Goal: Information Seeking & Learning: Learn about a topic

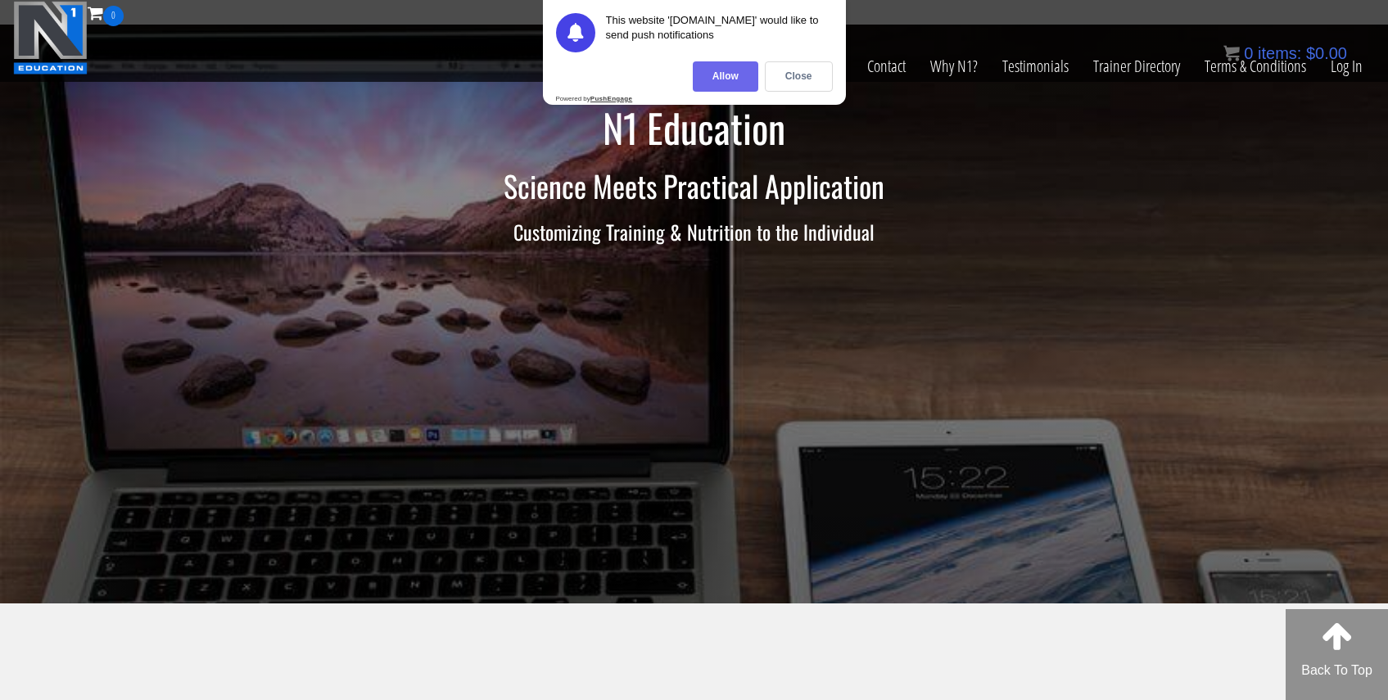
click at [723, 82] on div "Allow" at bounding box center [726, 76] width 66 height 30
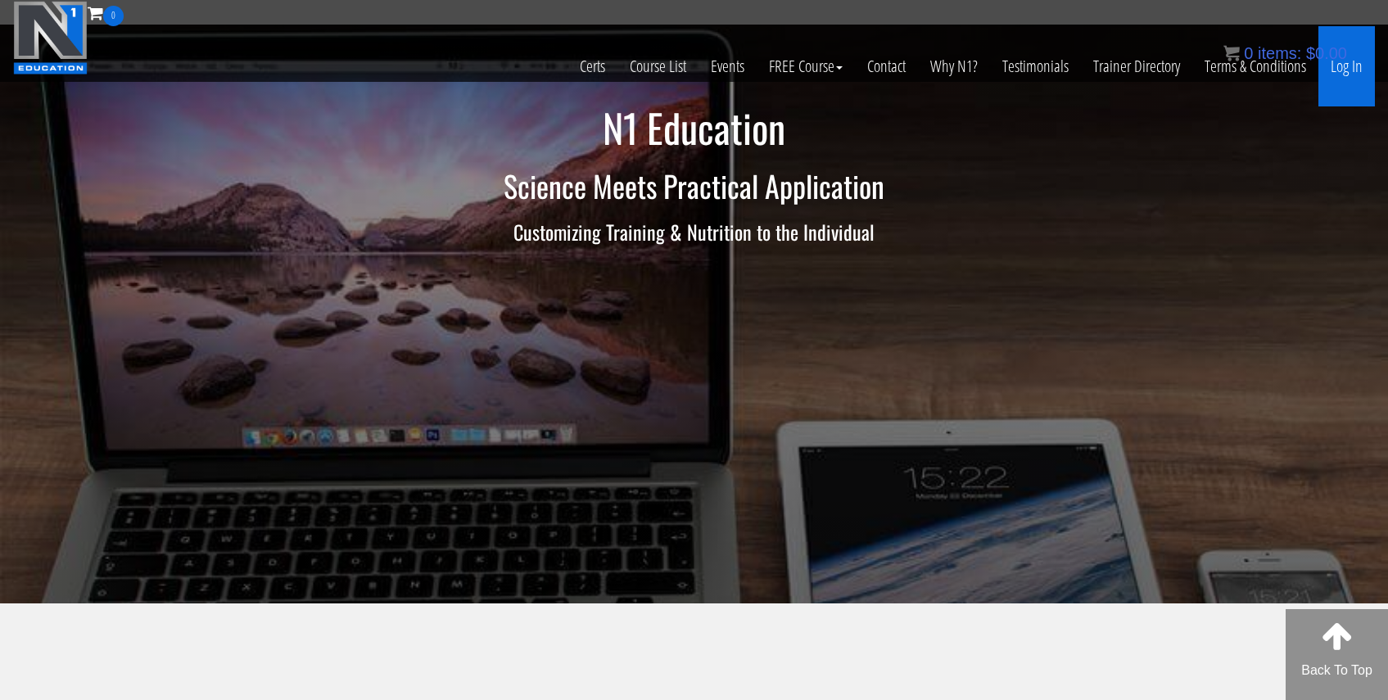
click at [1338, 78] on link "Log In" at bounding box center [1347, 66] width 57 height 80
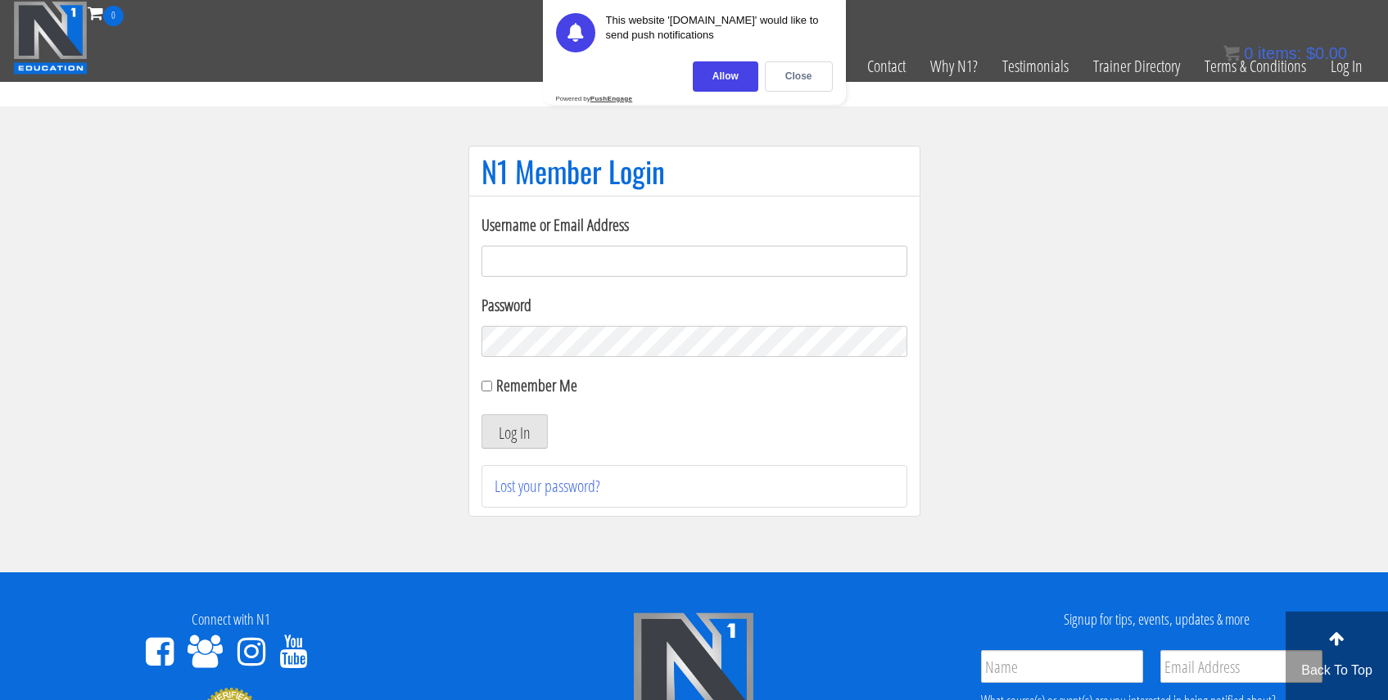
type input "povilasx3@gmail.com"
click at [484, 387] on input "Remember Me" at bounding box center [487, 386] width 11 height 11
checkbox input "true"
click at [509, 425] on button "Log In" at bounding box center [515, 431] width 66 height 34
click at [734, 79] on div "Allow" at bounding box center [726, 76] width 66 height 30
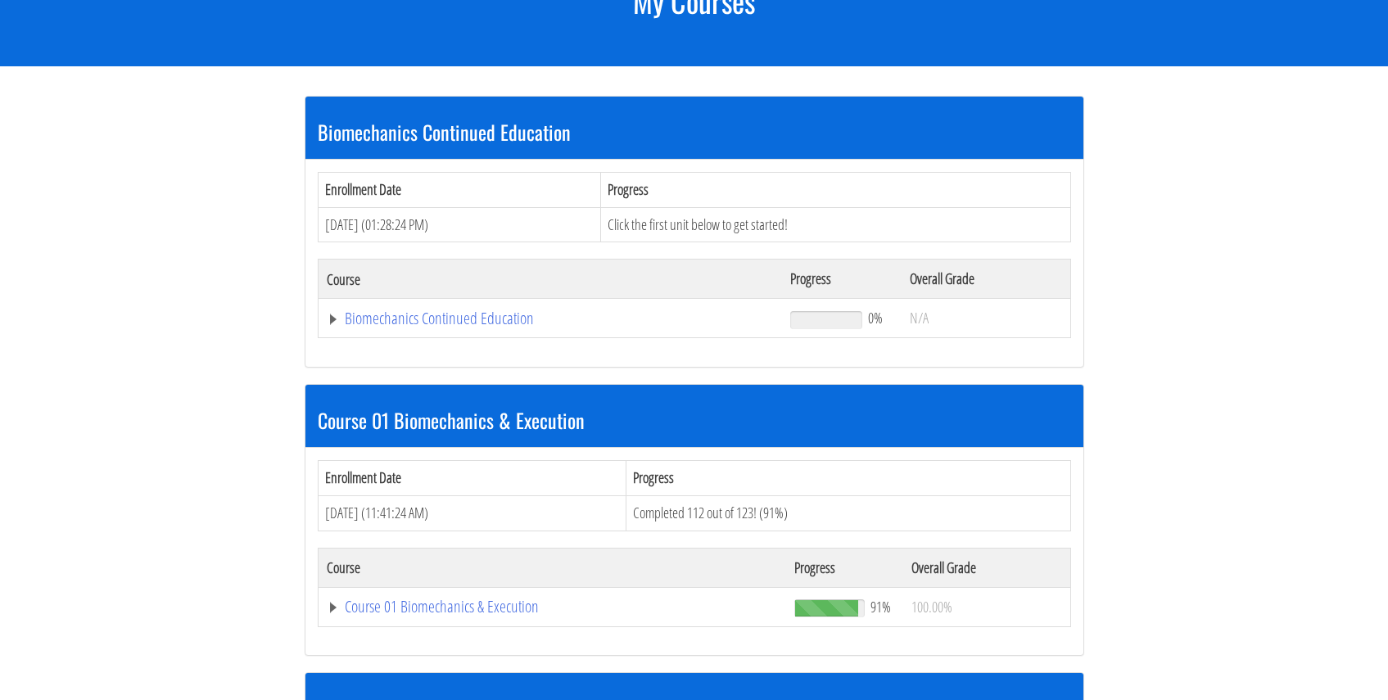
scroll to position [256, 0]
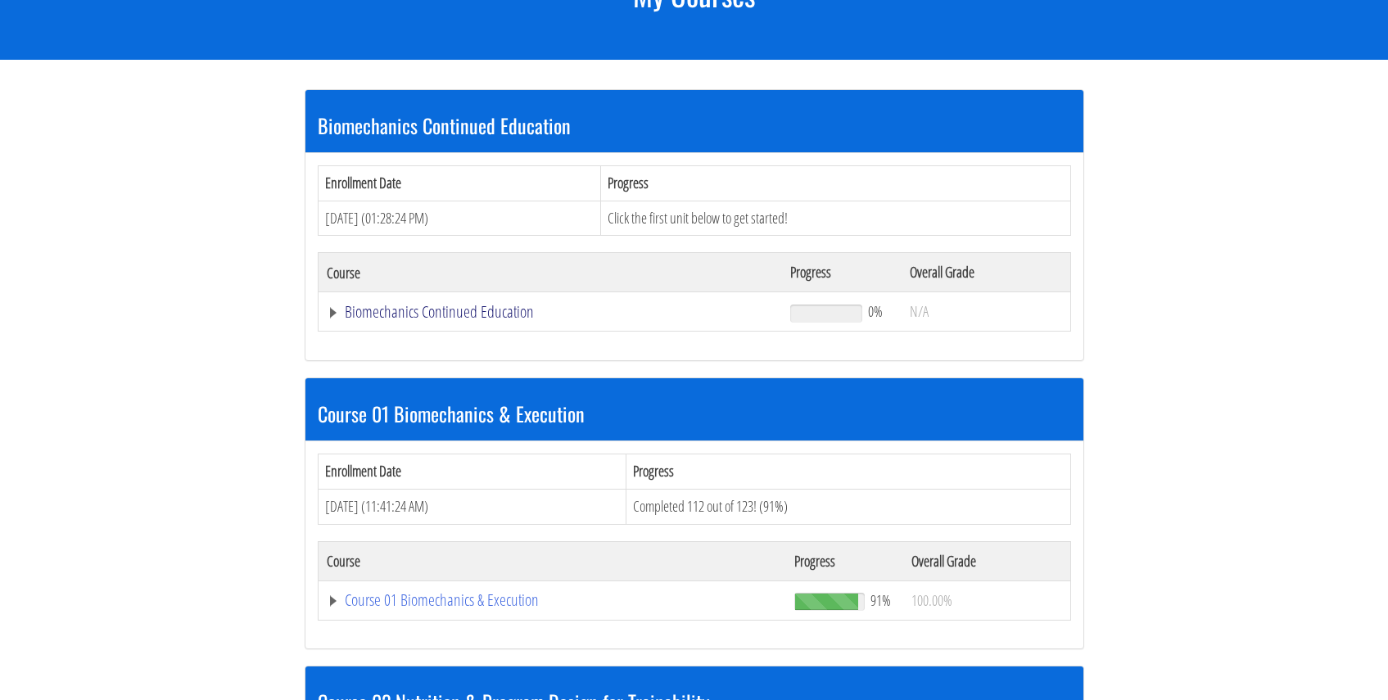
click at [521, 320] on link "Biomechanics Continued Education" at bounding box center [551, 312] width 448 height 16
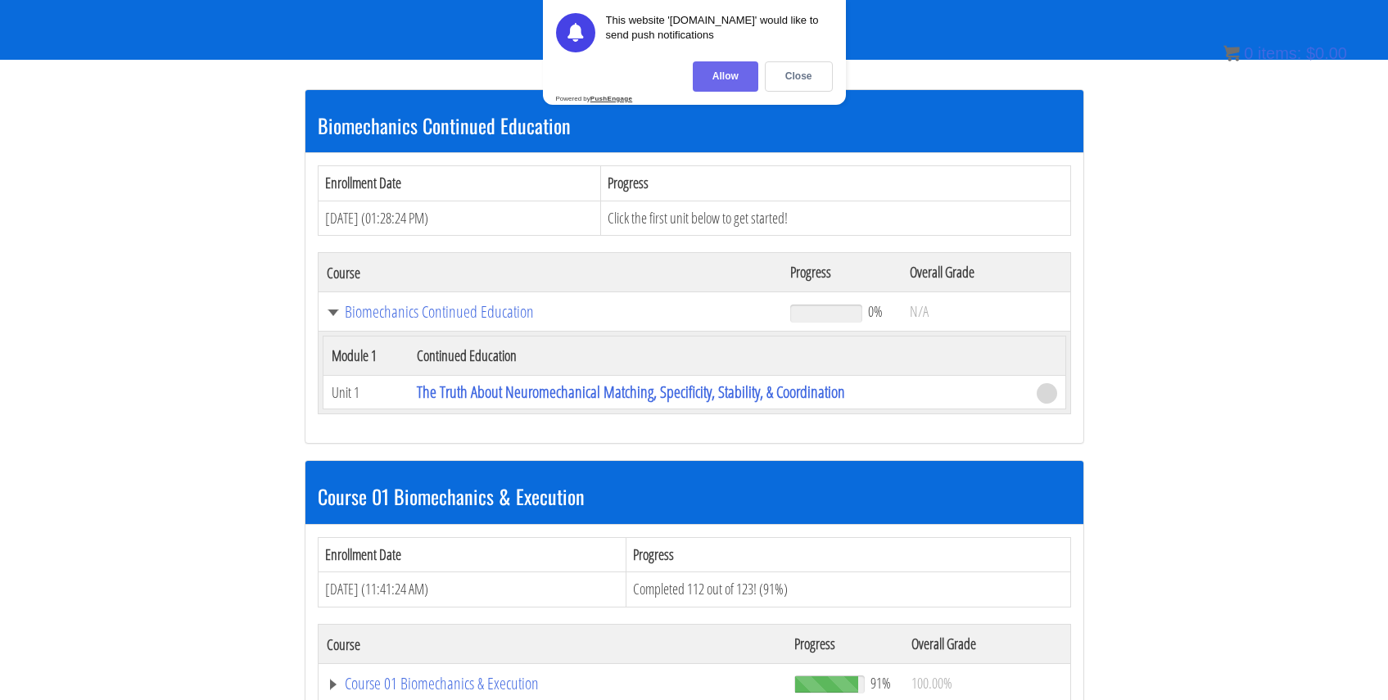
click at [723, 80] on div "Allow" at bounding box center [726, 76] width 66 height 30
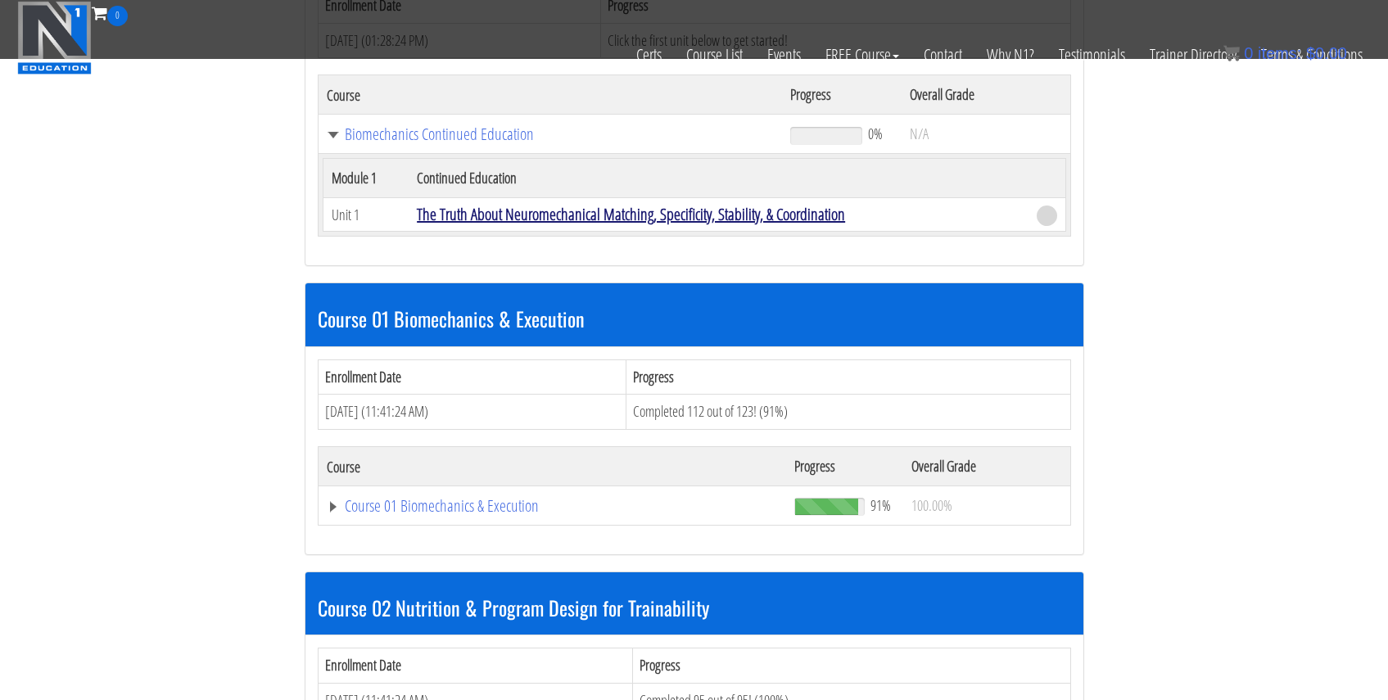
scroll to position [328, 0]
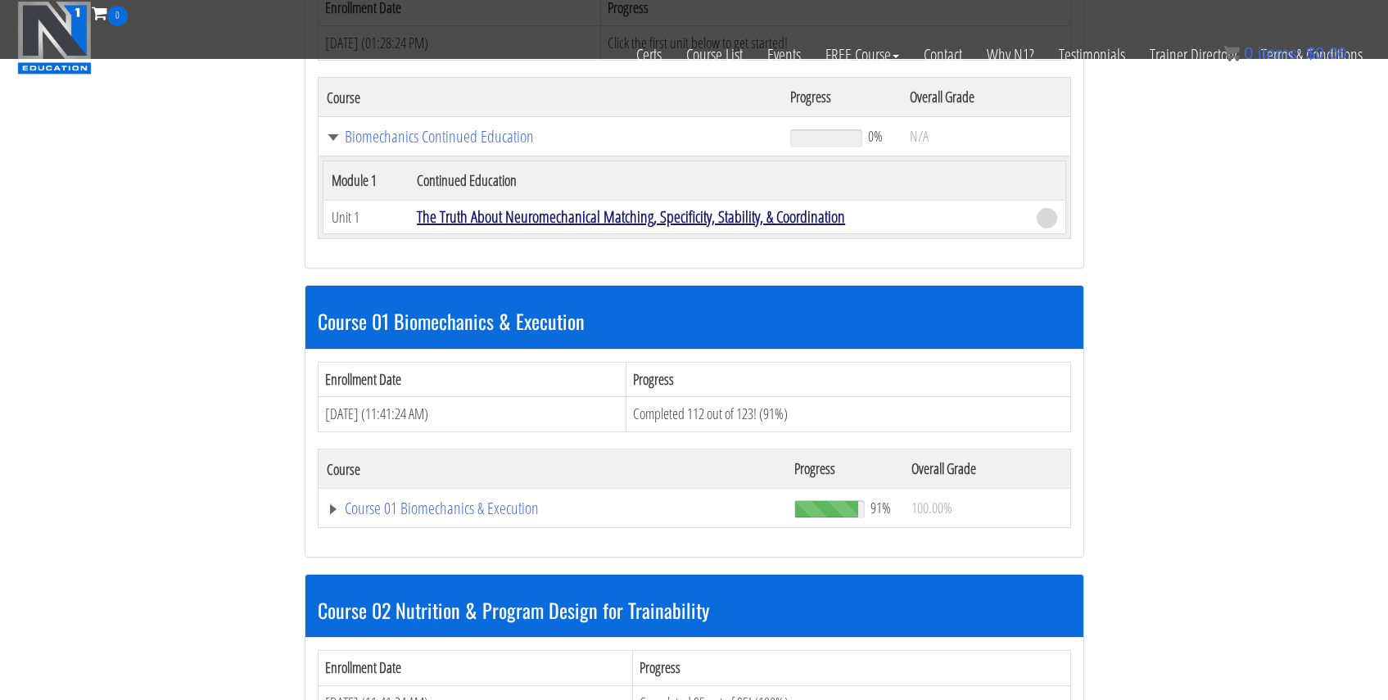
click at [623, 211] on link "The Truth About Neuromechanical Matching, Specificity, Stability, & Coordination" at bounding box center [631, 217] width 428 height 22
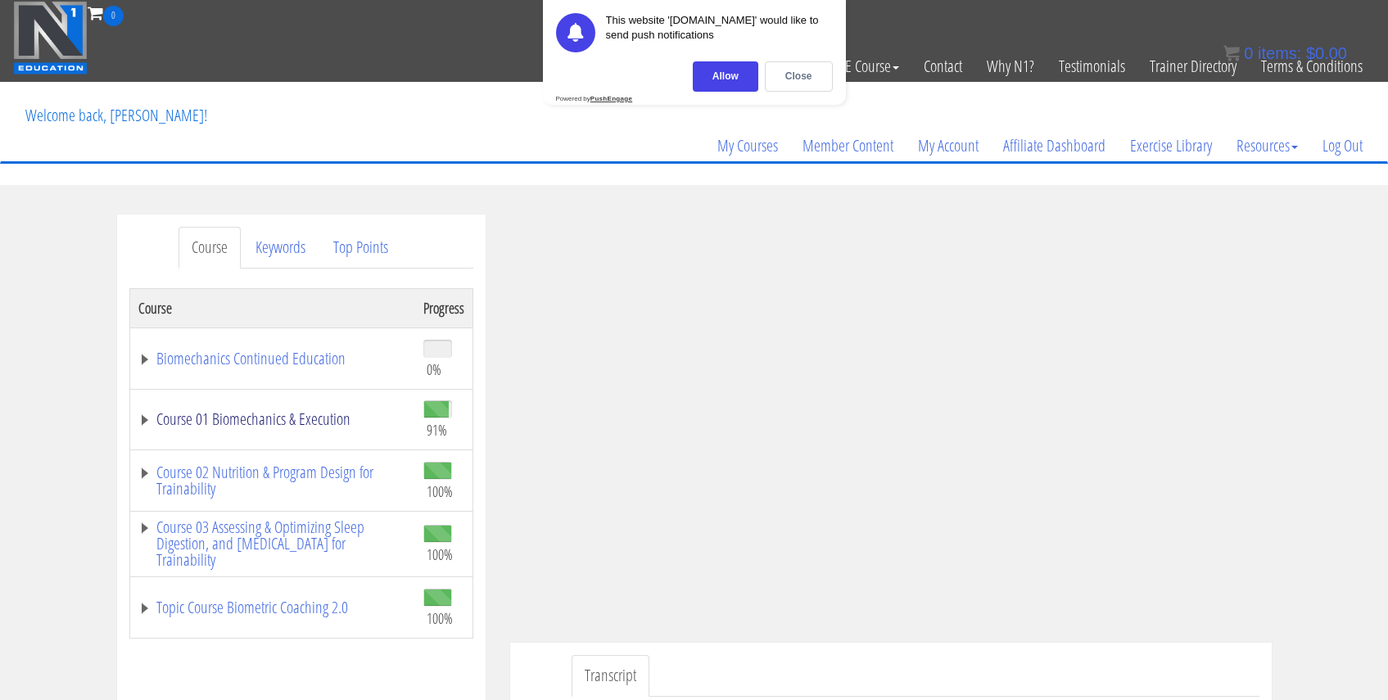
click at [337, 424] on link "Course 01 Biomechanics & Execution" at bounding box center [272, 419] width 269 height 16
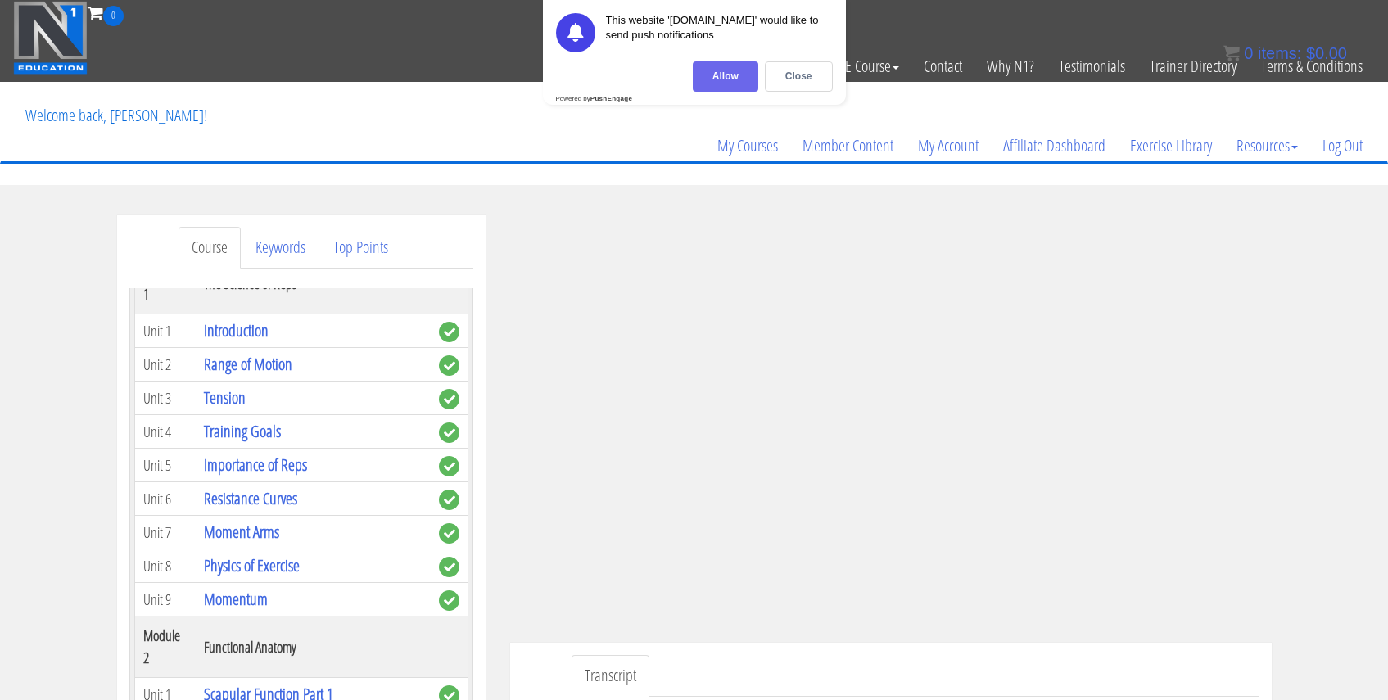
click at [749, 79] on div "Allow" at bounding box center [726, 76] width 66 height 30
